Goal: Information Seeking & Learning: Find specific fact

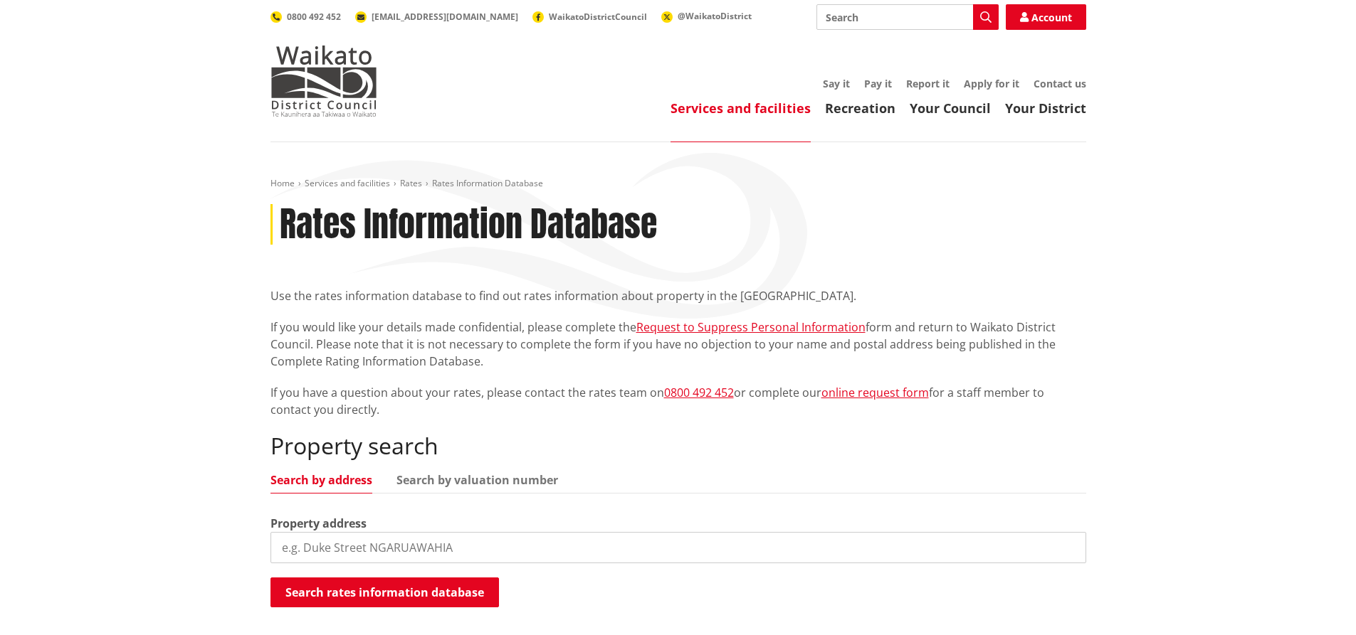
click at [488, 552] on input "search" at bounding box center [677, 547] width 815 height 31
type input "19c east street"
click at [381, 598] on button "Search rates information database" at bounding box center [384, 593] width 228 height 30
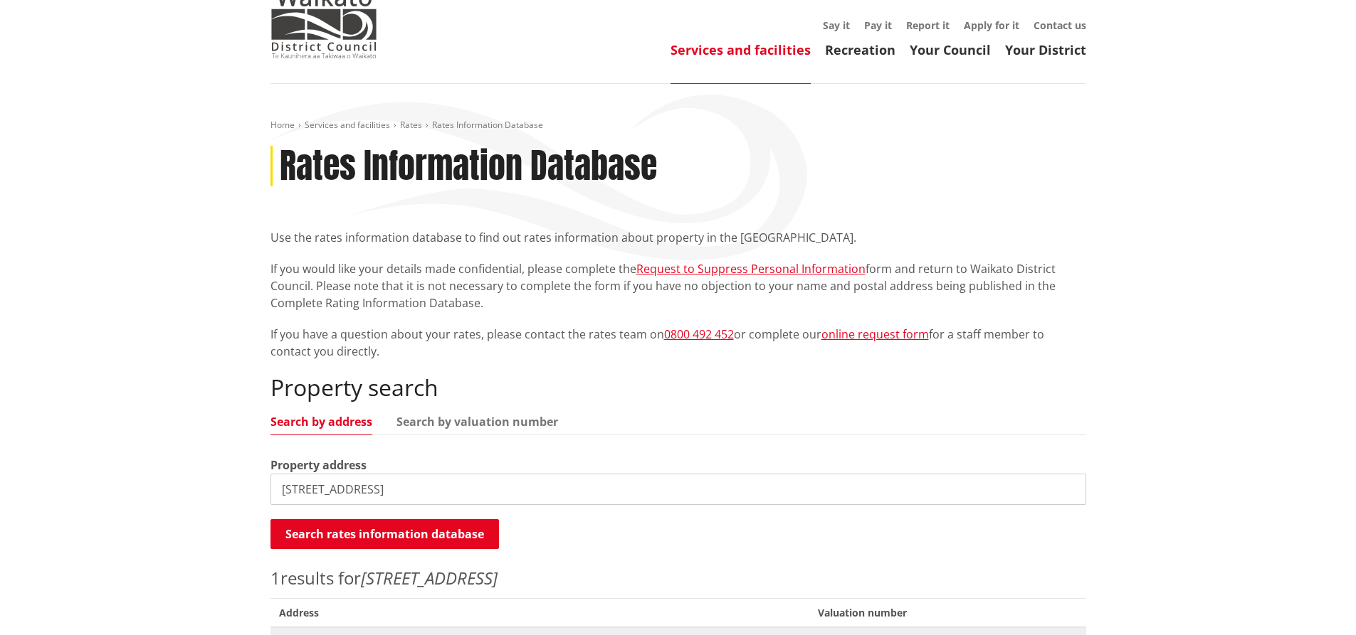
scroll to position [142, 0]
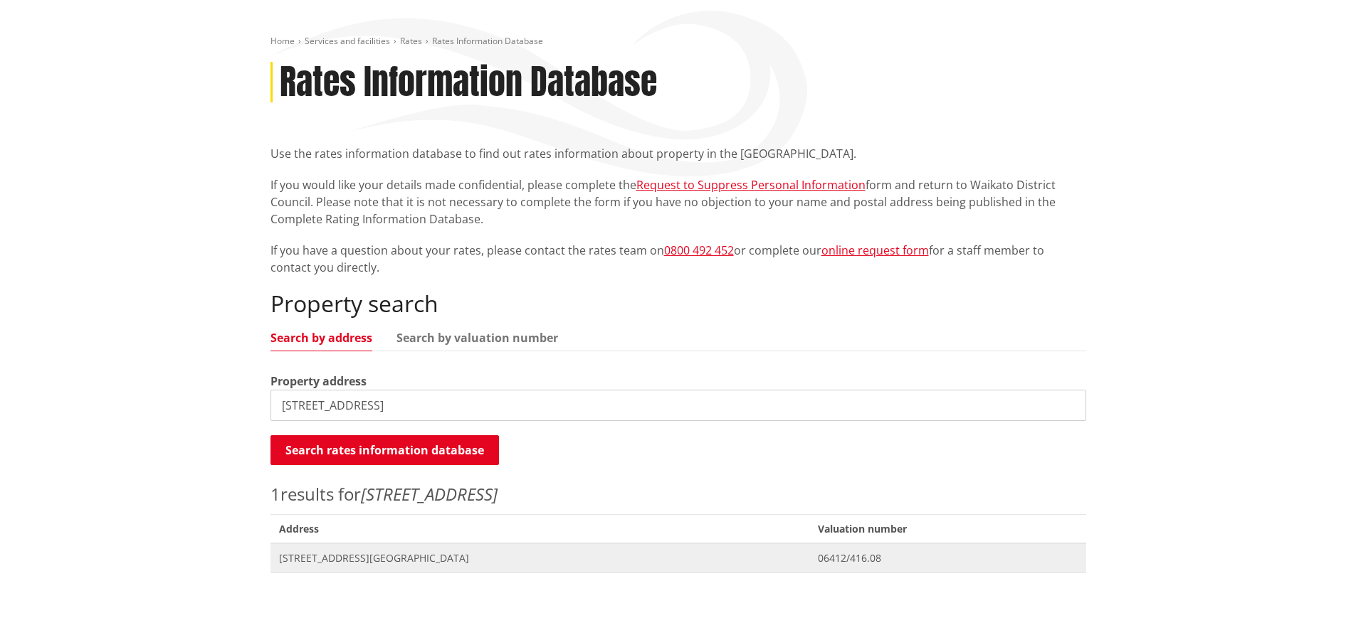
click at [359, 563] on span "[STREET_ADDRESS][GEOGRAPHIC_DATA]" at bounding box center [540, 558] width 522 height 14
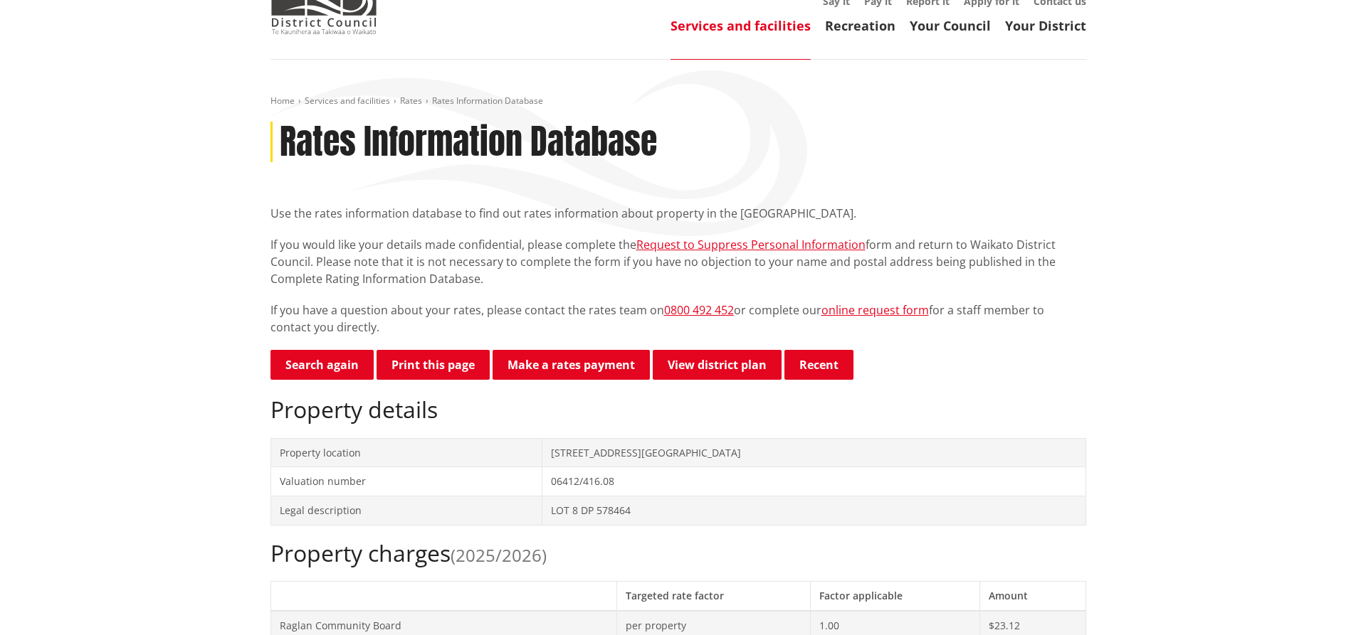
scroll to position [213, 0]
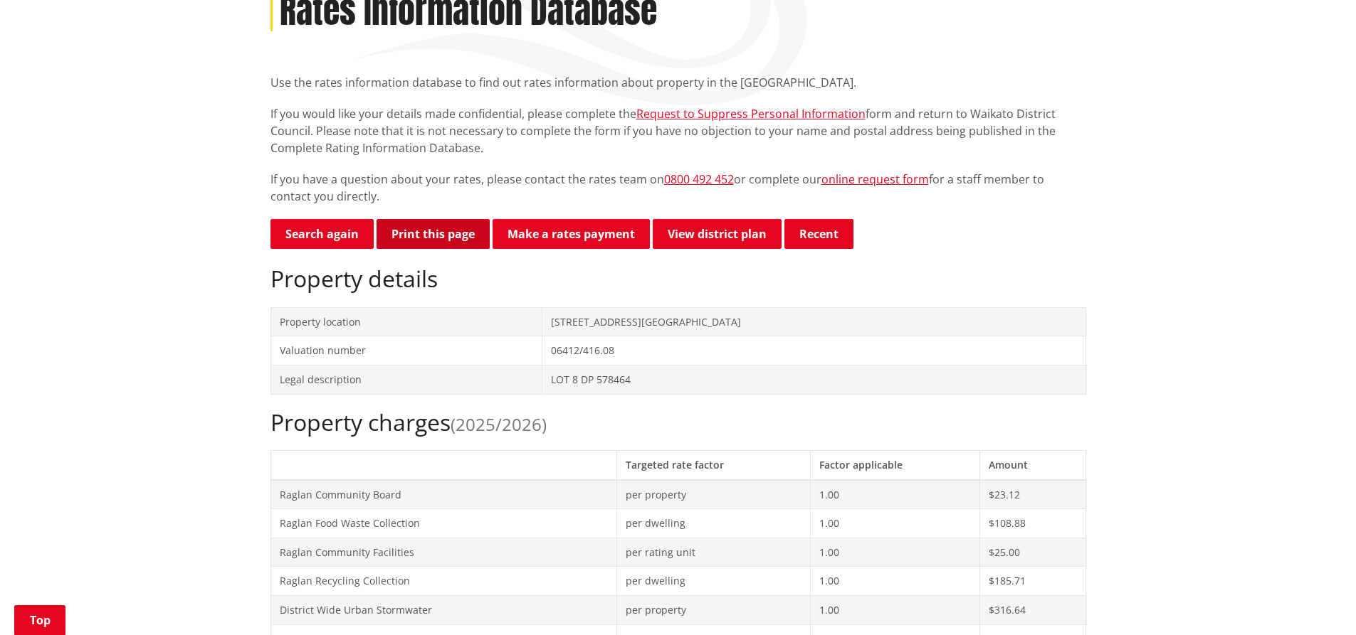
click at [433, 235] on button "Print this page" at bounding box center [432, 234] width 113 height 30
click at [315, 235] on link "Search again" at bounding box center [321, 234] width 103 height 30
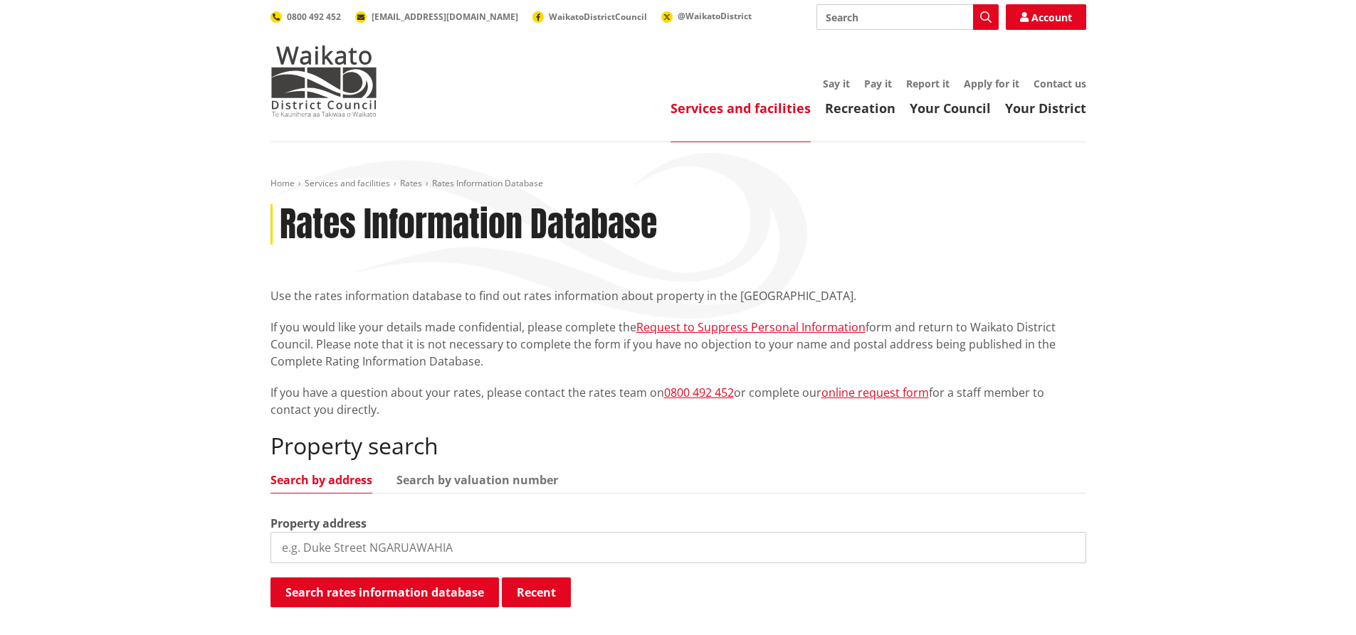
click at [317, 542] on input "search" at bounding box center [677, 547] width 815 height 31
type input "[STREET_ADDRESS]"
click at [435, 591] on button "Search rates information database" at bounding box center [384, 593] width 228 height 30
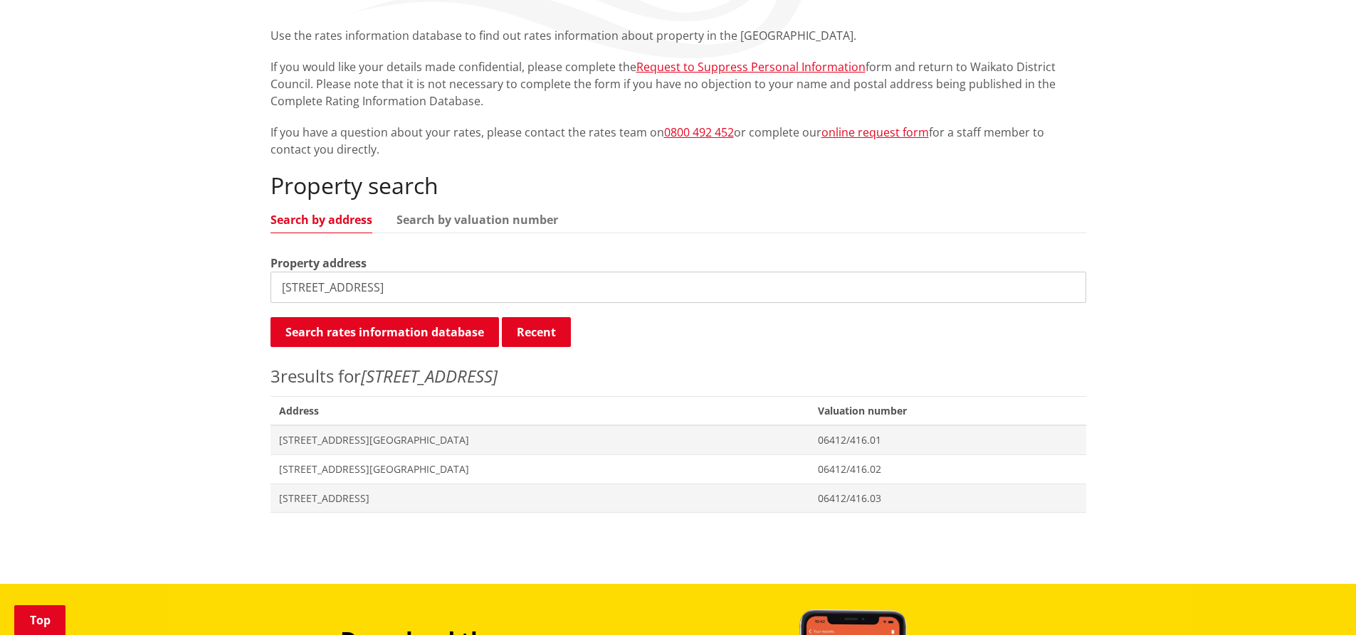
scroll to position [285, 0]
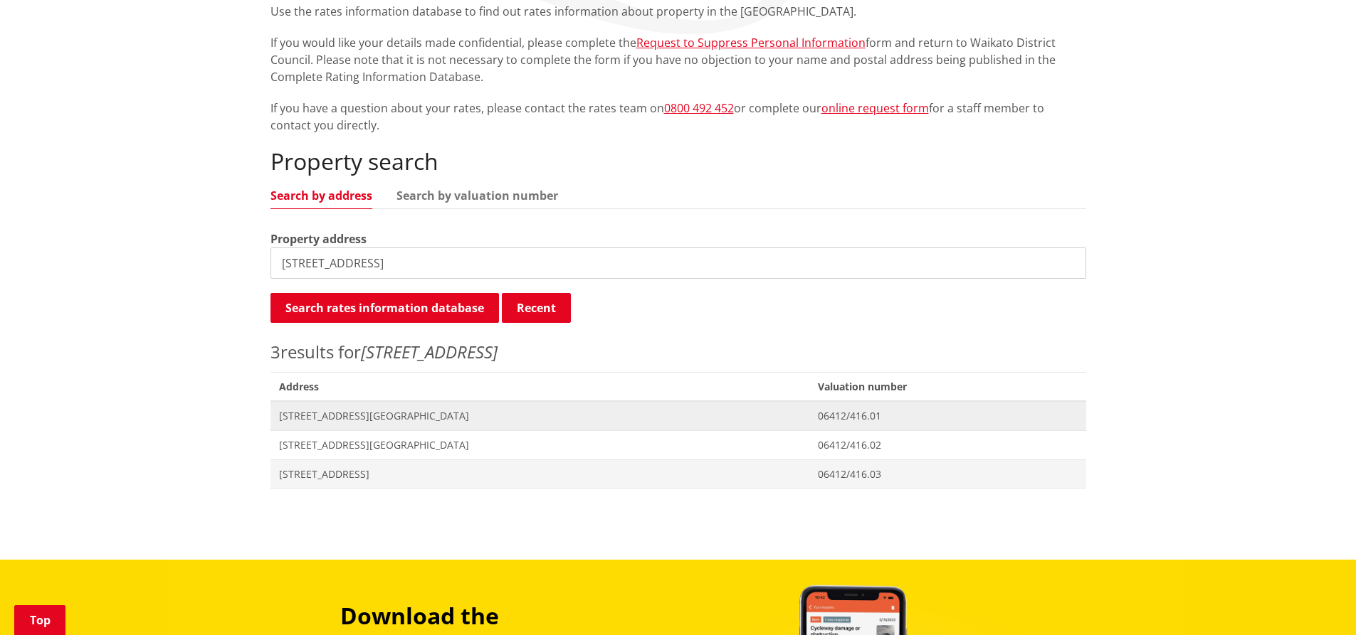
click at [358, 413] on span "1-19A East Street RAGLAN" at bounding box center [540, 416] width 522 height 14
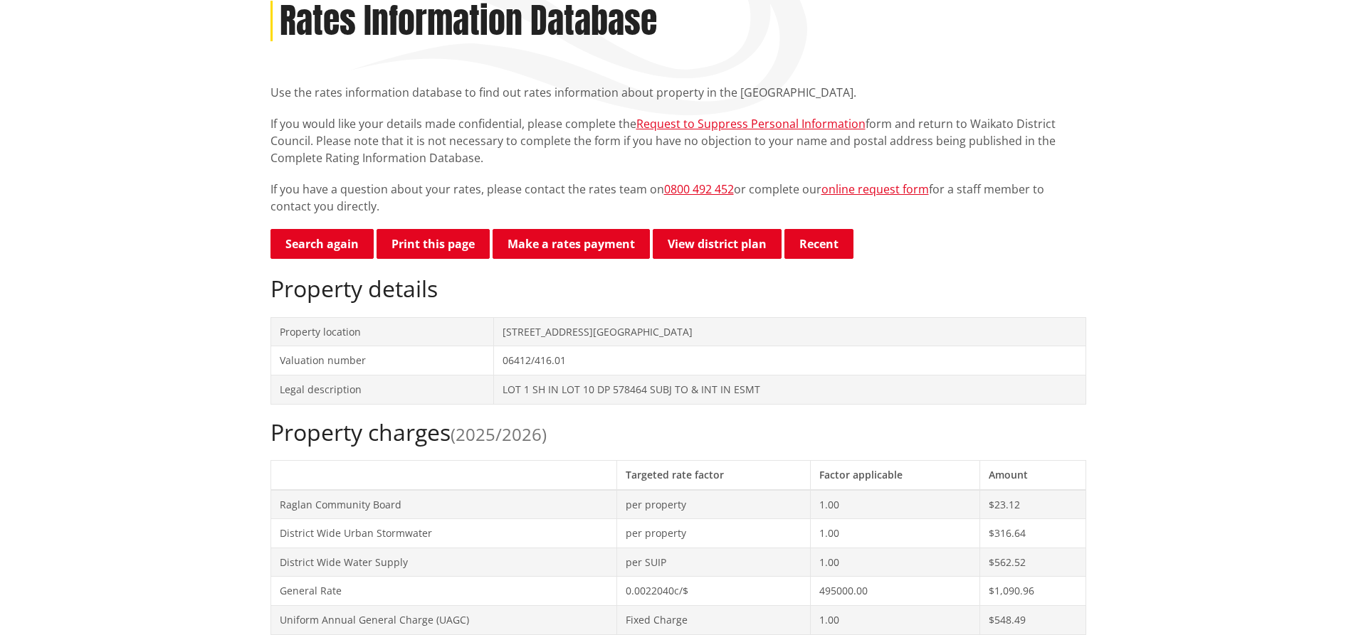
scroll to position [71, 0]
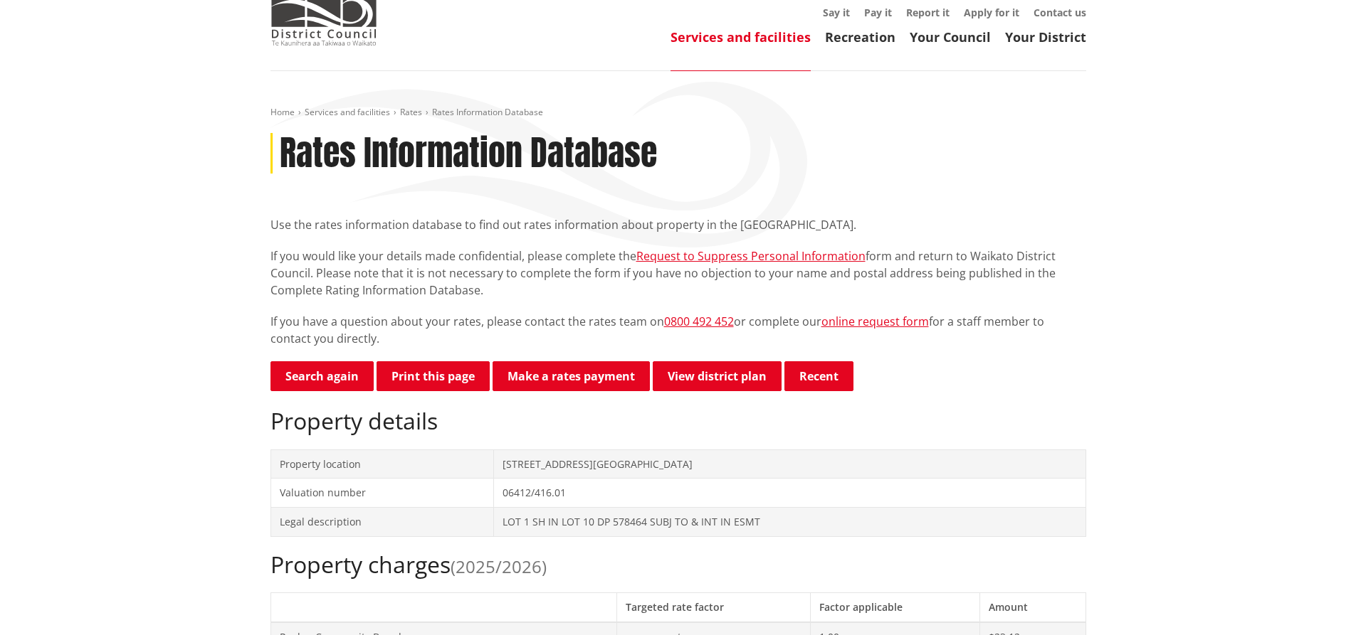
click at [431, 384] on button "Print this page" at bounding box center [432, 376] width 113 height 30
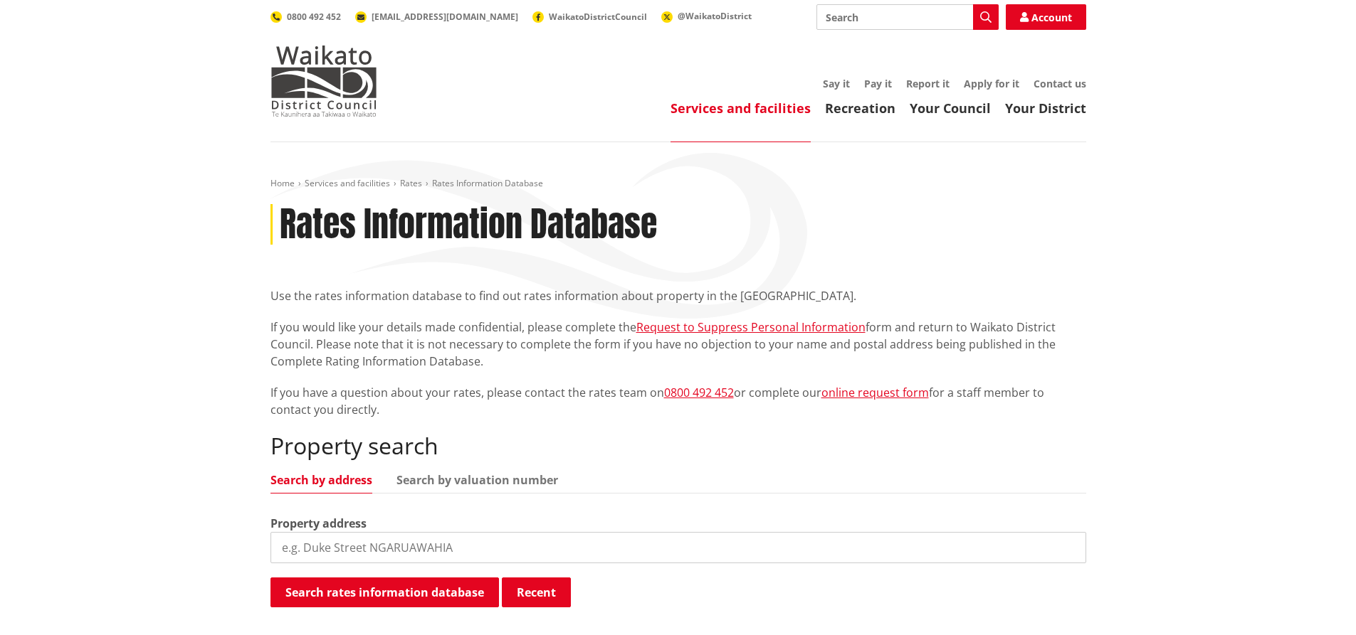
scroll to position [285, 0]
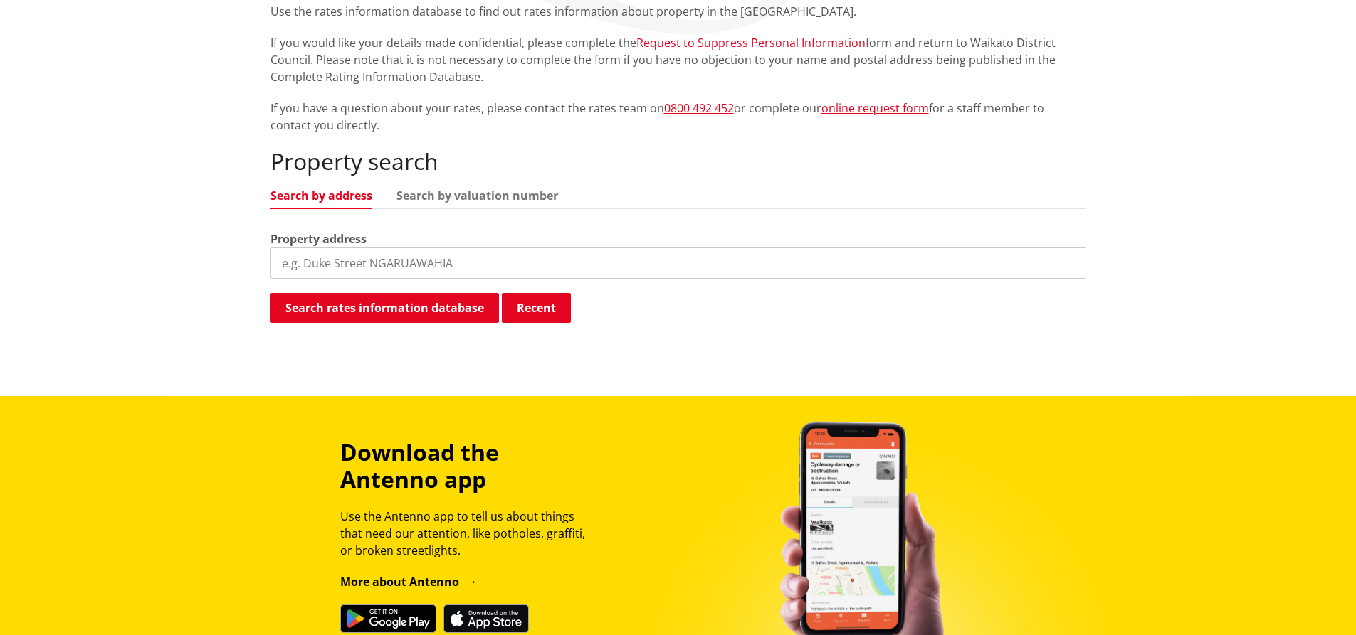
click at [410, 253] on input "search" at bounding box center [677, 263] width 815 height 31
type input "19a east street"
click at [434, 305] on button "Search rates information database" at bounding box center [384, 308] width 228 height 30
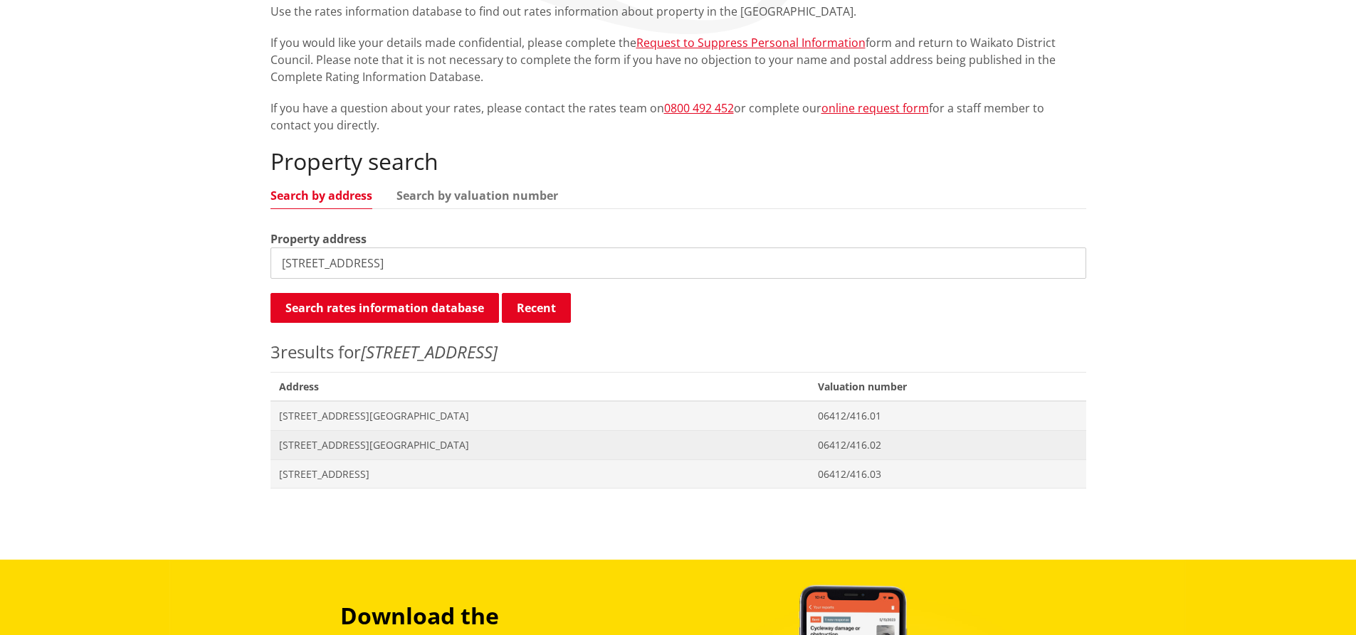
click at [370, 450] on span "[STREET_ADDRESS][GEOGRAPHIC_DATA]" at bounding box center [540, 445] width 522 height 14
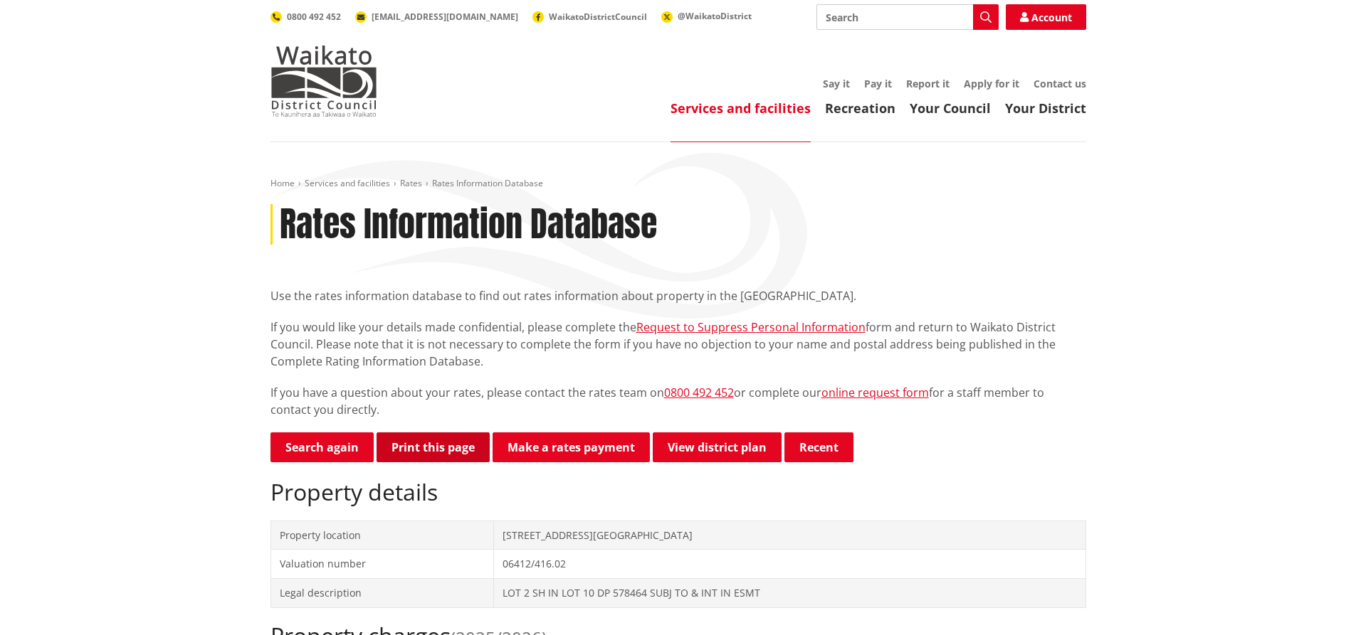
click at [453, 457] on button "Print this page" at bounding box center [432, 448] width 113 height 30
click at [324, 453] on link "Search again" at bounding box center [321, 448] width 103 height 30
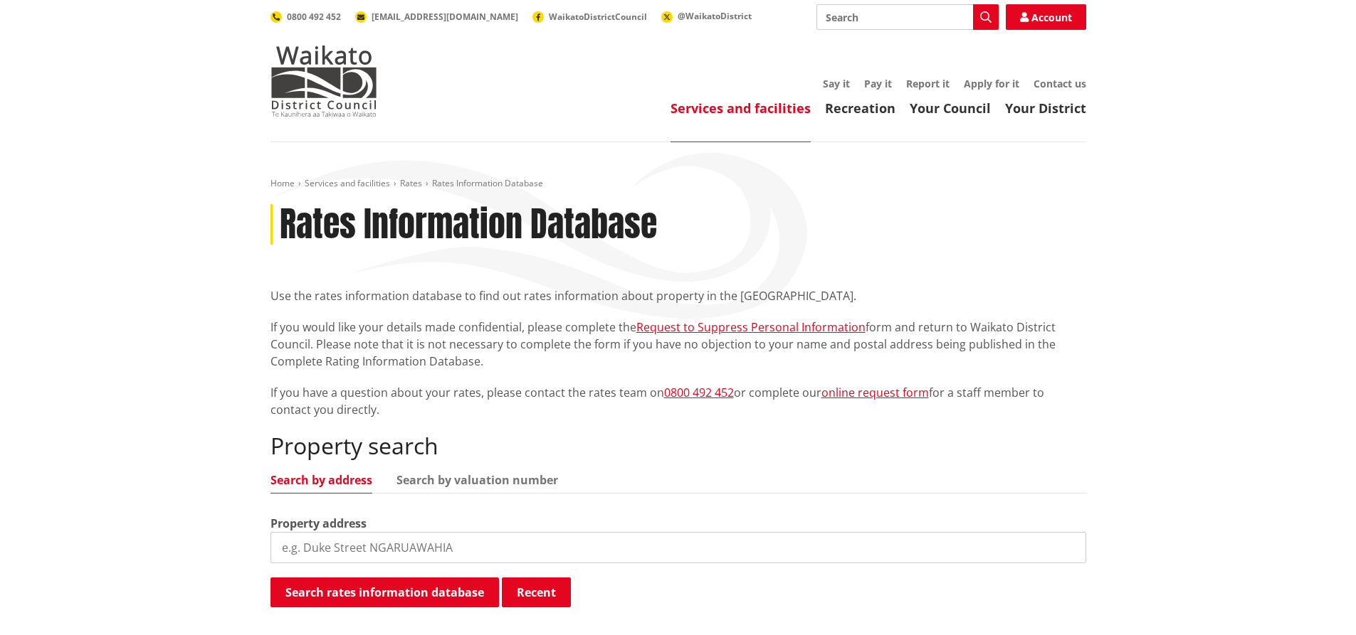
click at [354, 548] on input "search" at bounding box center [677, 547] width 815 height 31
type input "36a main road"
click at [346, 599] on button "Search rates information database" at bounding box center [384, 593] width 228 height 30
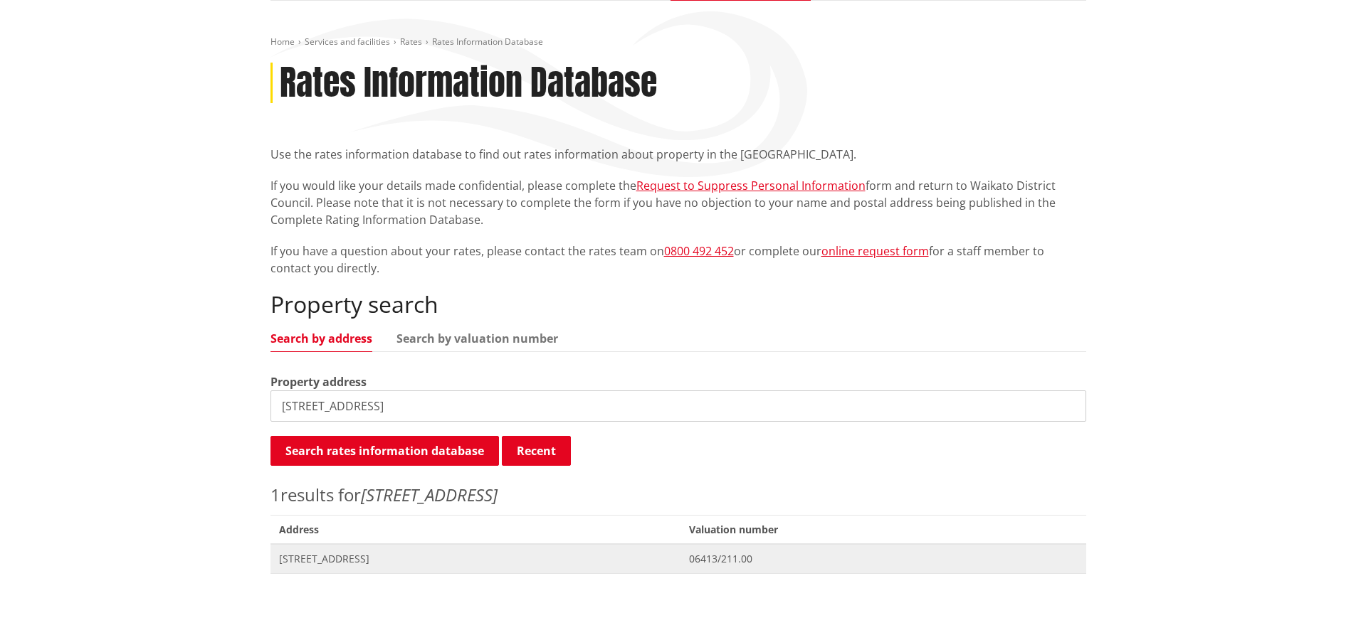
scroll to position [142, 0]
click at [338, 561] on span "[STREET_ADDRESS]" at bounding box center [476, 558] width 394 height 14
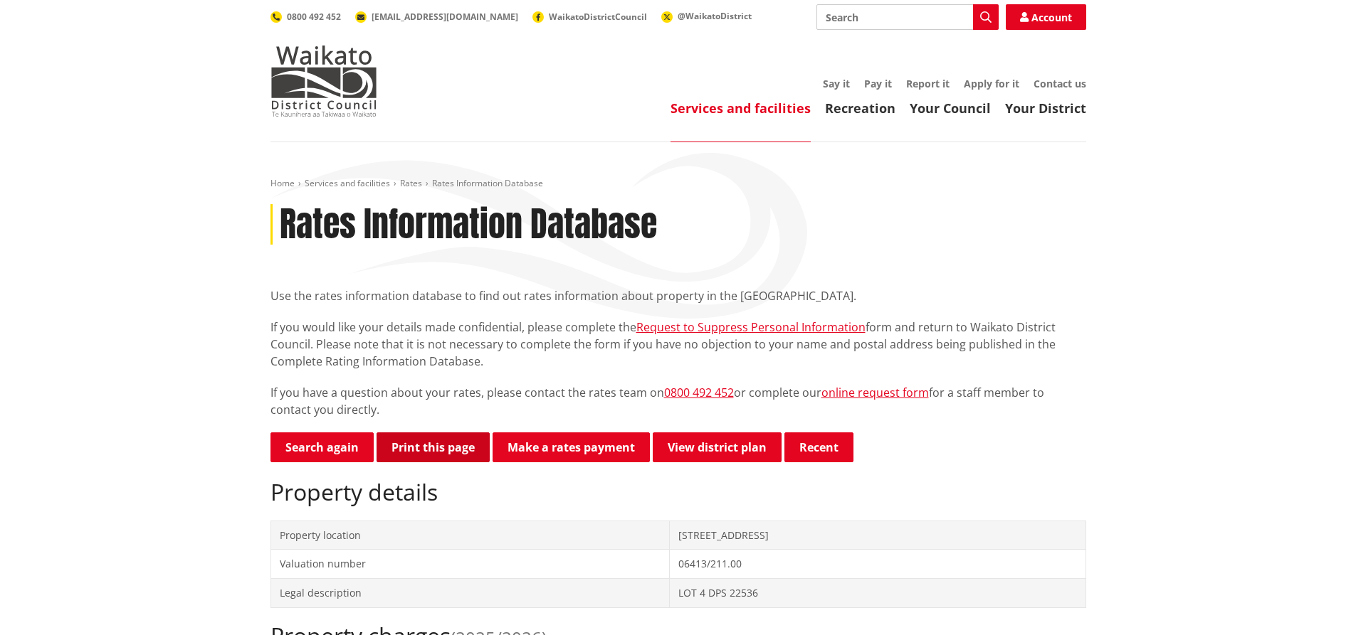
click at [427, 442] on button "Print this page" at bounding box center [432, 448] width 113 height 30
